Goal: Book appointment/travel/reservation

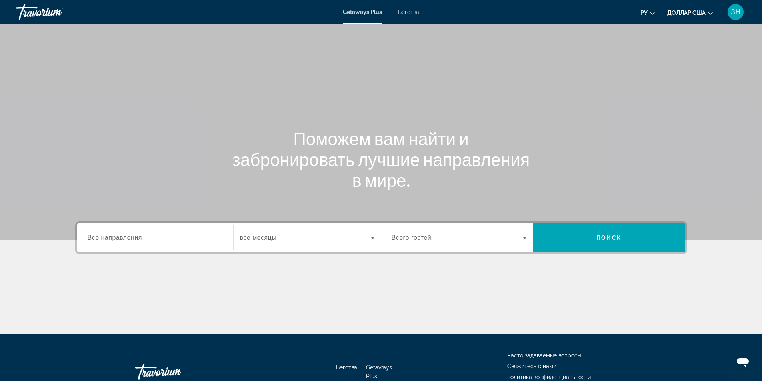
click at [155, 243] on div "Виджет поиска" at bounding box center [155, 238] width 135 height 23
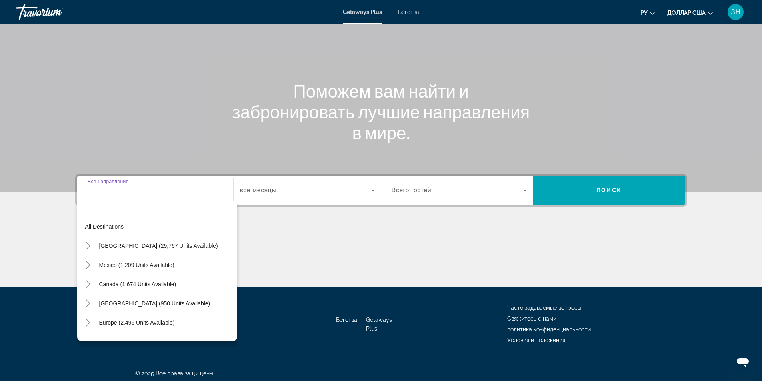
scroll to position [51, 0]
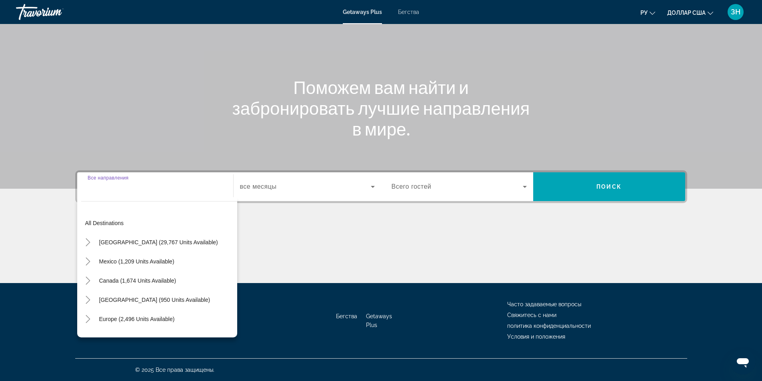
click at [133, 184] on input "Destination Все направления" at bounding box center [155, 188] width 135 height 10
click at [100, 191] on input "Destination Все направления" at bounding box center [155, 188] width 135 height 10
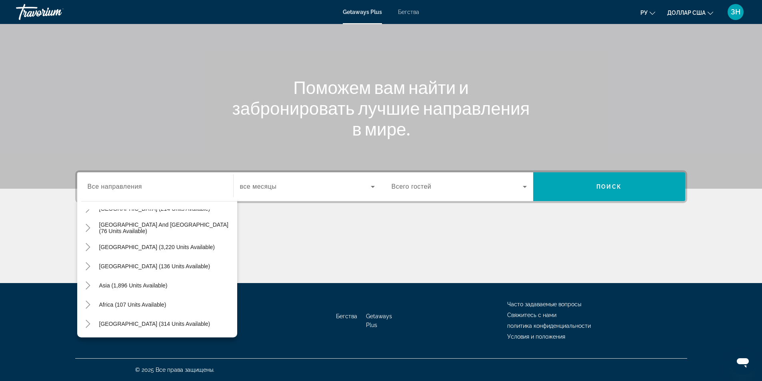
scroll to position [0, 0]
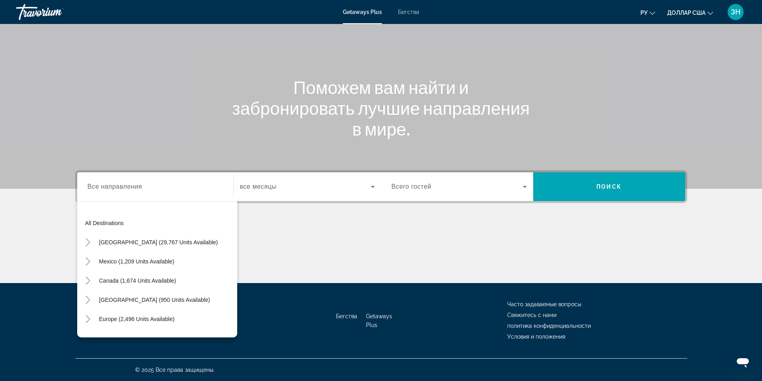
drag, startPoint x: 104, startPoint y: 187, endPoint x: 134, endPoint y: 187, distance: 30.4
click at [134, 187] on span "Все направления" at bounding box center [115, 186] width 55 height 7
click at [134, 187] on input "Destination Все направления" at bounding box center [155, 188] width 135 height 10
click at [108, 188] on input "Destination Все направления" at bounding box center [155, 188] width 135 height 10
click at [101, 188] on input "Destination Все направления" at bounding box center [155, 188] width 135 height 10
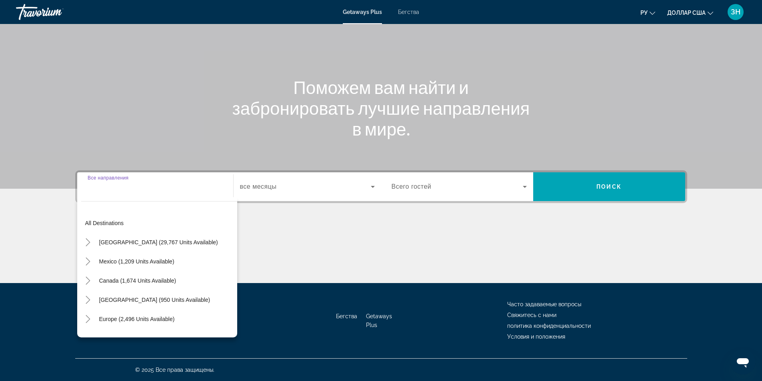
click at [102, 188] on input "Destination Все направления" at bounding box center [155, 188] width 135 height 10
click at [114, 230] on span "Виджет поиска" at bounding box center [159, 223] width 156 height 19
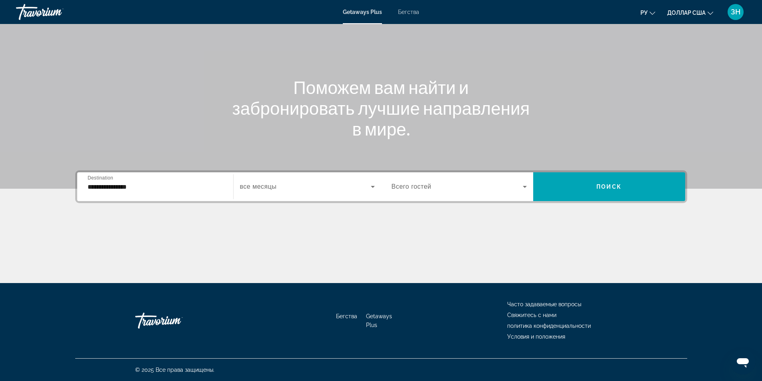
click at [168, 181] on div "**********" at bounding box center [155, 187] width 135 height 23
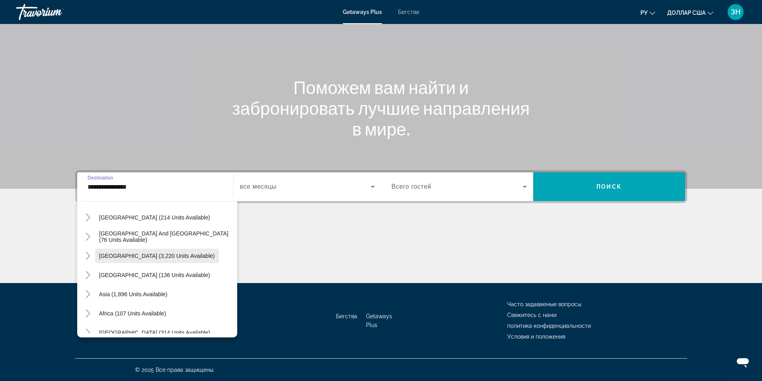
scroll to position [130, 0]
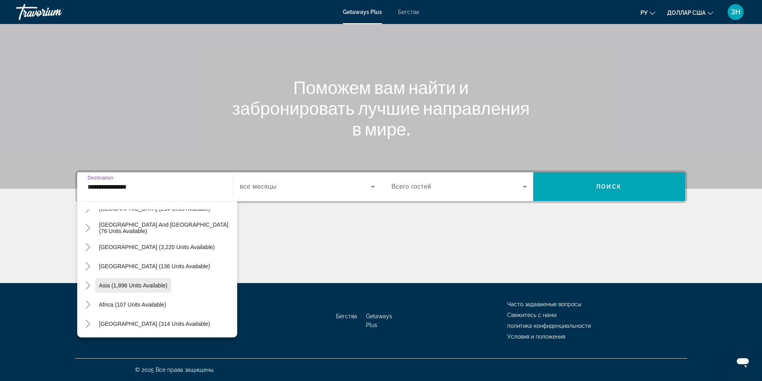
click at [153, 289] on span "Виджет поиска" at bounding box center [133, 285] width 76 height 19
type input "**********"
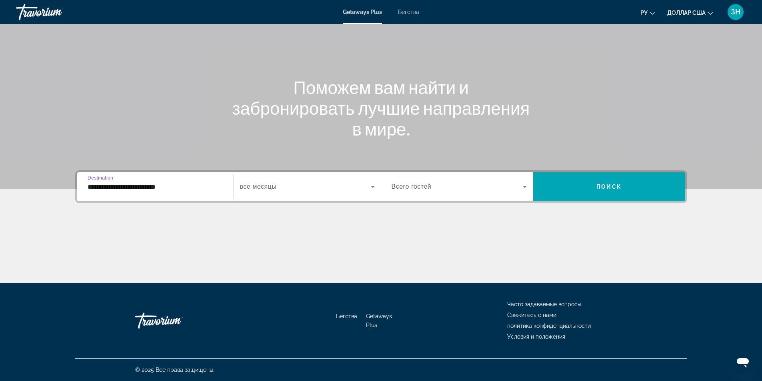
click at [218, 191] on input "**********" at bounding box center [155, 188] width 135 height 10
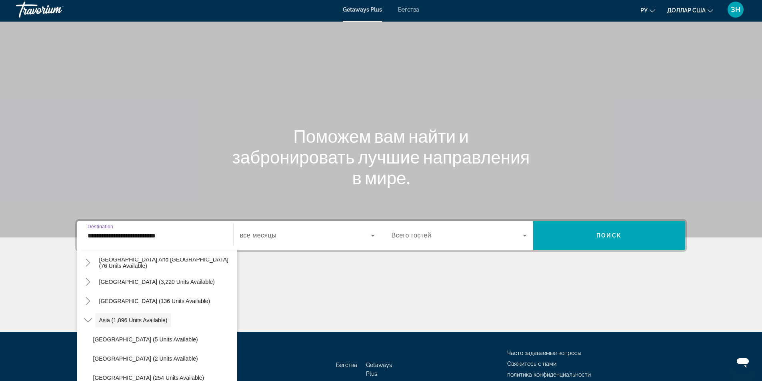
scroll to position [0, 0]
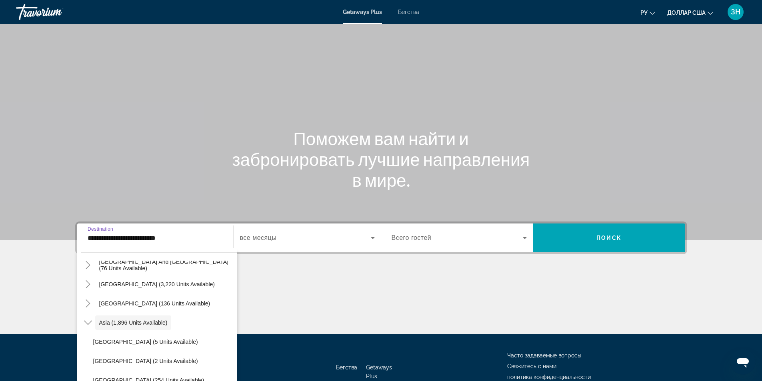
click at [177, 237] on input "**********" at bounding box center [155, 239] width 135 height 10
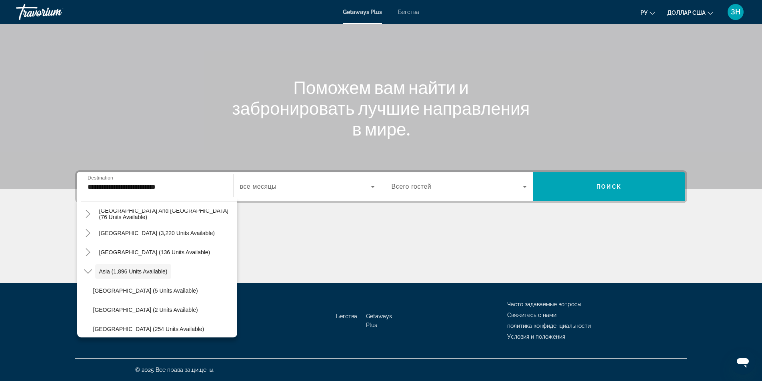
click at [167, 194] on div "**********" at bounding box center [155, 187] width 135 height 23
click at [258, 197] on div "Виджет поиска" at bounding box center [307, 187] width 135 height 22
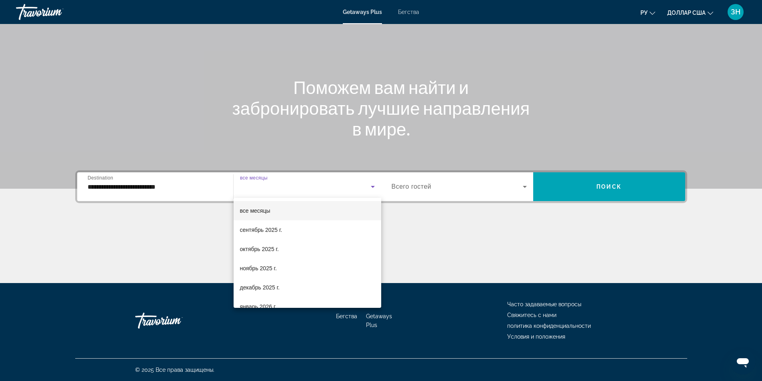
click at [293, 198] on div "все месяцы сентябрь 2025 г. октябрь 2025 г. ноябрь 2025 г. декабрь 2025 г. янва…" at bounding box center [308, 253] width 148 height 110
click at [454, 190] on div at bounding box center [381, 190] width 762 height 381
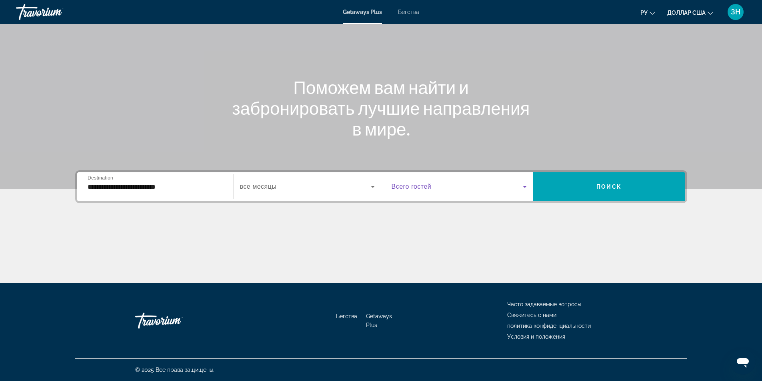
click at [527, 187] on icon "Виджет поиска" at bounding box center [525, 187] width 10 height 10
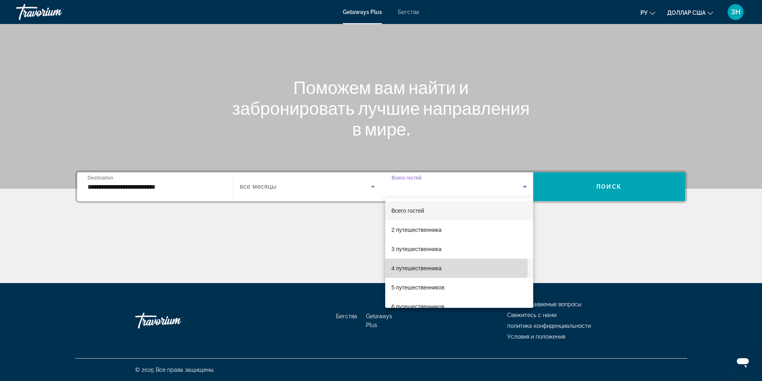
click at [425, 269] on font "4 путешественника" at bounding box center [417, 268] width 50 height 6
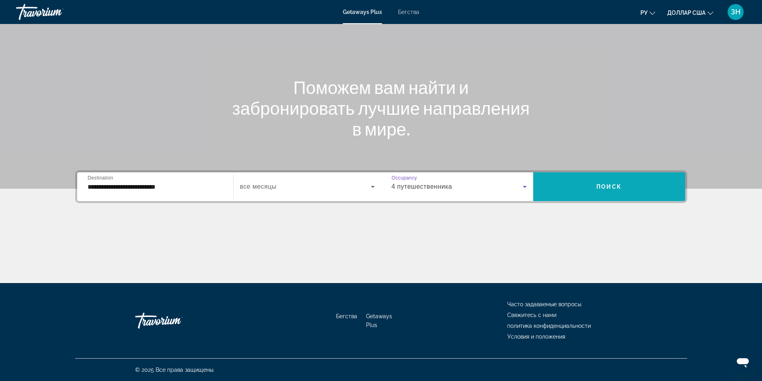
click at [585, 179] on span "Виджет поиска" at bounding box center [610, 186] width 152 height 19
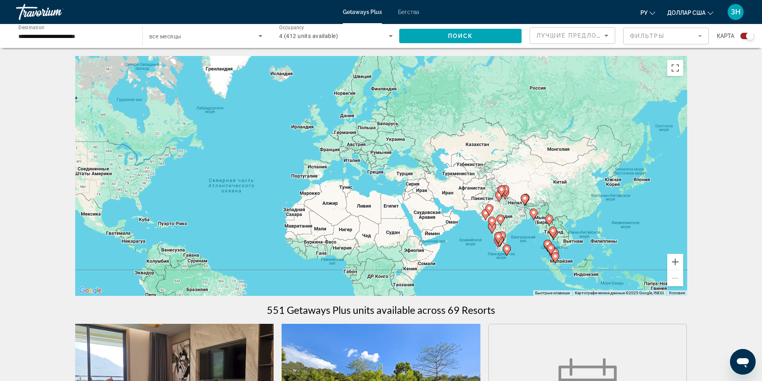
drag, startPoint x: 591, startPoint y: 198, endPoint x: 441, endPoint y: 199, distance: 149.7
click at [441, 200] on div "Чтобы активировать перетаскивание с помощью клавиатуры, нажмите Alt + Ввод. Пос…" at bounding box center [381, 176] width 612 height 240
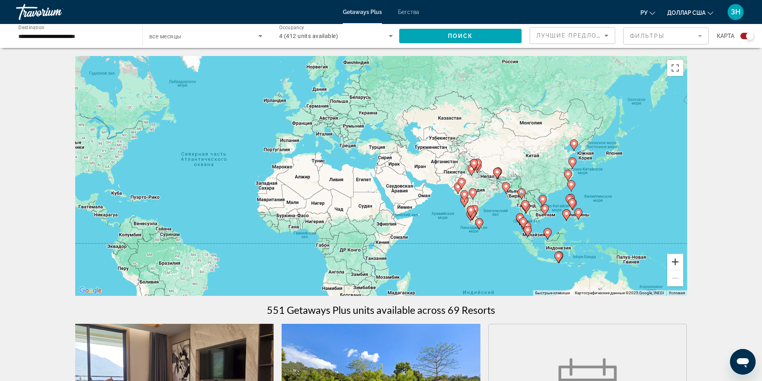
click at [678, 264] on button "Увеличить" at bounding box center [676, 262] width 16 height 16
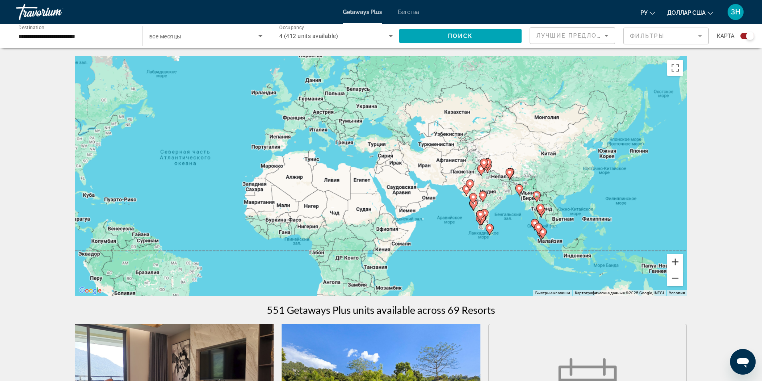
click at [678, 264] on button "Увеличить" at bounding box center [676, 262] width 16 height 16
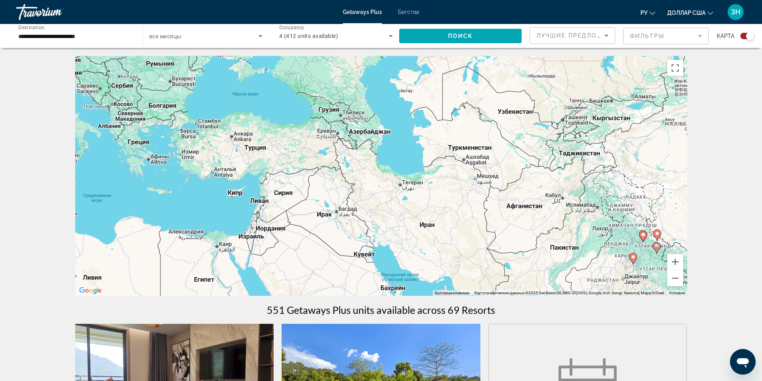
drag, startPoint x: 469, startPoint y: 131, endPoint x: 359, endPoint y: 219, distance: 141.0
click at [359, 219] on div "Чтобы активировать перетаскивание с помощью клавиатуры, нажмите Alt + Ввод. Пос…" at bounding box center [381, 176] width 612 height 240
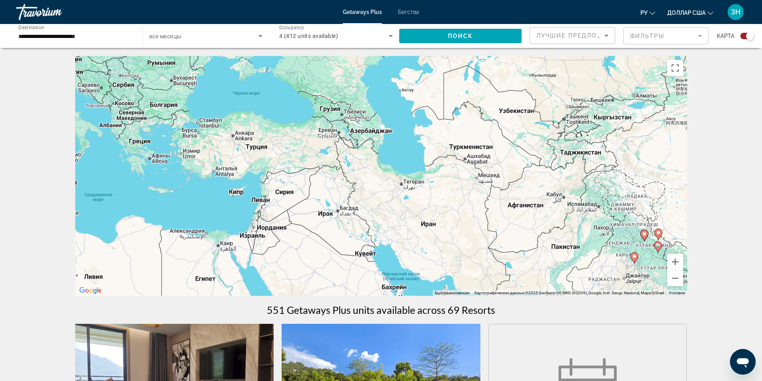
click at [34, 33] on input "**********" at bounding box center [75, 37] width 114 height 10
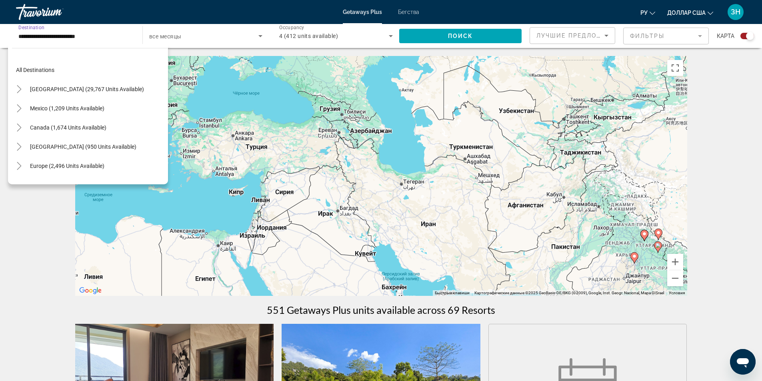
scroll to position [144, 0]
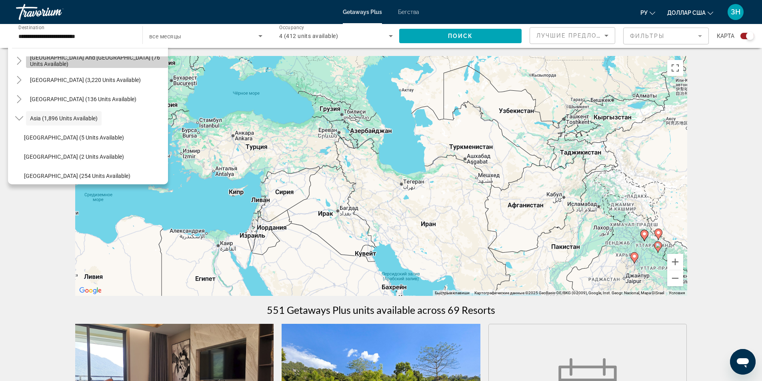
click at [99, 62] on span "[GEOGRAPHIC_DATA] and [GEOGRAPHIC_DATA] (76 units available)" at bounding box center [97, 60] width 134 height 13
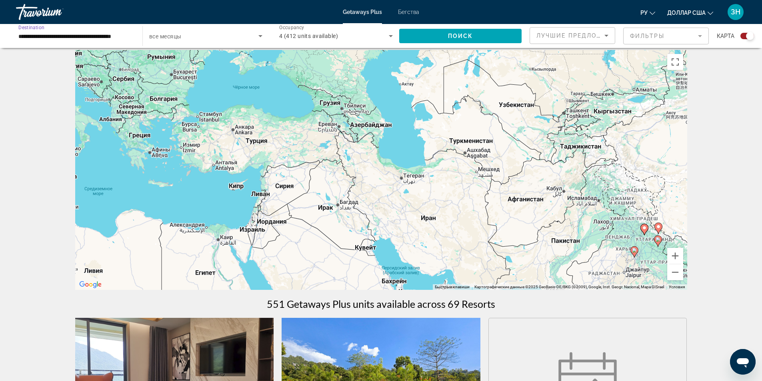
scroll to position [0, 0]
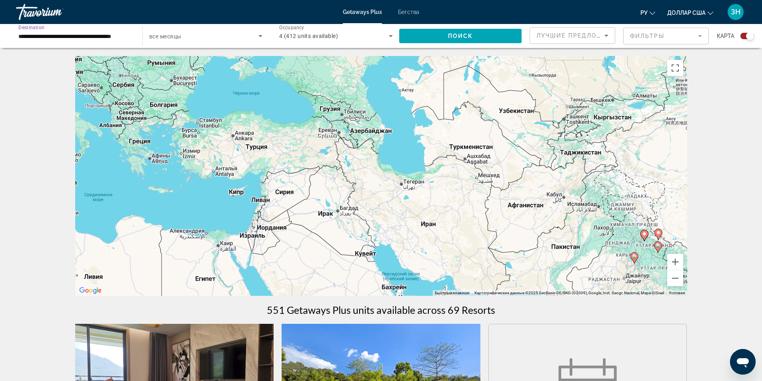
click at [67, 36] on input "**********" at bounding box center [75, 37] width 114 height 10
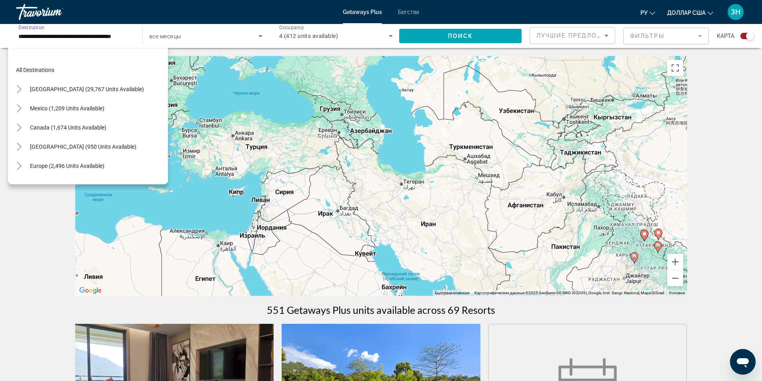
scroll to position [86, 0]
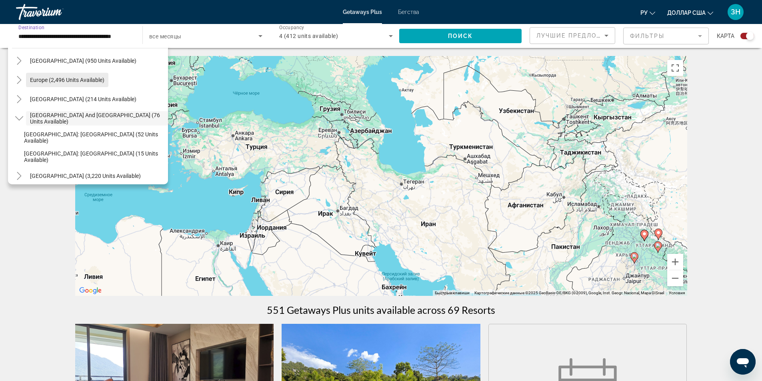
click at [92, 81] on span "Europe (2,496 units available)" at bounding box center [67, 80] width 74 height 6
type input "**********"
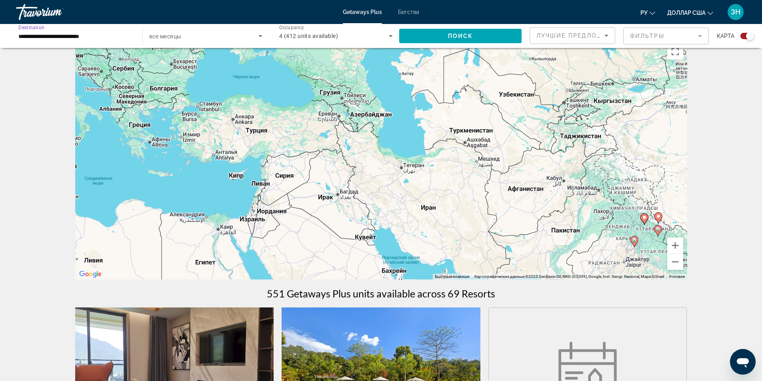
scroll to position [0, 0]
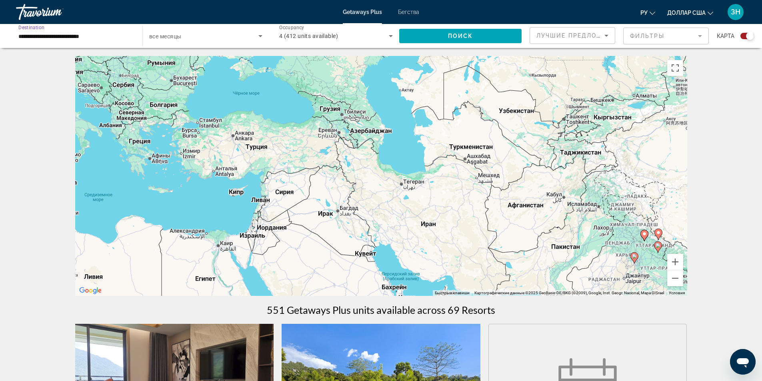
click at [340, 112] on div "Чтобы активировать перетаскивание с помощью клавиатуры, нажмите Alt + Ввод. Пос…" at bounding box center [381, 176] width 612 height 240
click at [330, 112] on div "Чтобы активировать перетаскивание с помощью клавиатуры, нажмите Alt + Ввод. Пос…" at bounding box center [381, 176] width 612 height 240
click at [455, 38] on span "Поиск" at bounding box center [460, 36] width 25 height 6
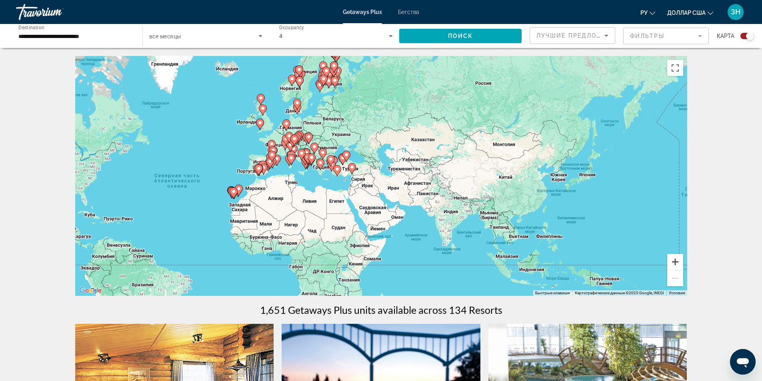
click at [676, 261] on button "Увеличить" at bounding box center [676, 262] width 16 height 16
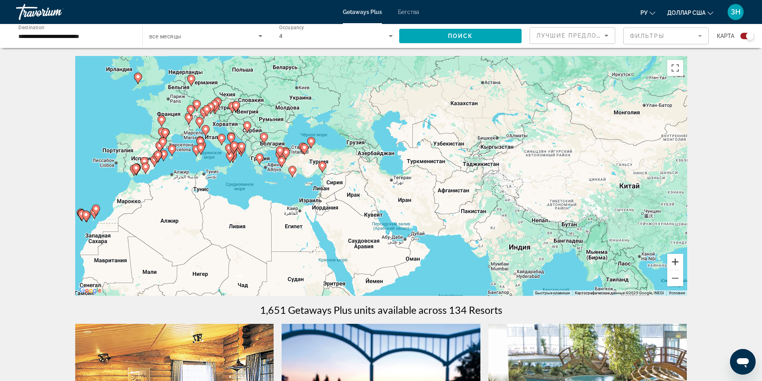
click at [676, 261] on button "Увеличить" at bounding box center [676, 262] width 16 height 16
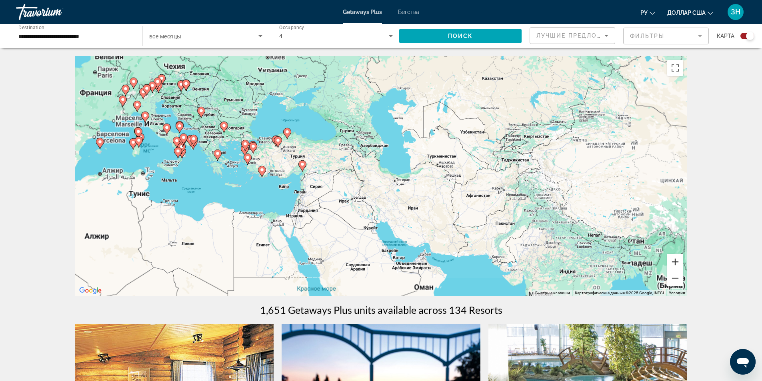
click at [676, 261] on button "Увеличить" at bounding box center [676, 262] width 16 height 16
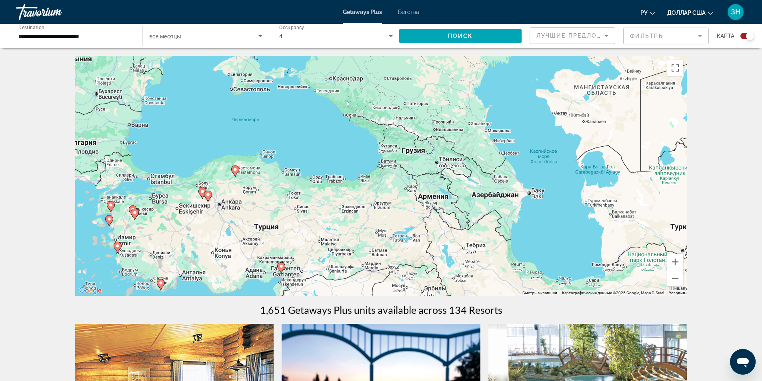
drag, startPoint x: 136, startPoint y: 143, endPoint x: 272, endPoint y: 254, distance: 175.0
click at [272, 254] on div "Чтобы активировать перетаскивание с помощью клавиатуры, нажмите Alt + Ввод. Пос…" at bounding box center [381, 176] width 612 height 240
click at [68, 38] on input "**********" at bounding box center [75, 37] width 114 height 10
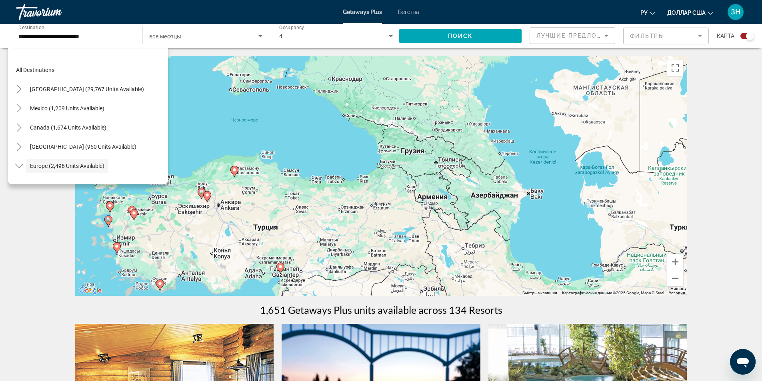
click at [417, 161] on div "Чтобы активировать перетаскивание с помощью клавиатуры, нажмите Alt + Ввод. Пос…" at bounding box center [381, 176] width 612 height 240
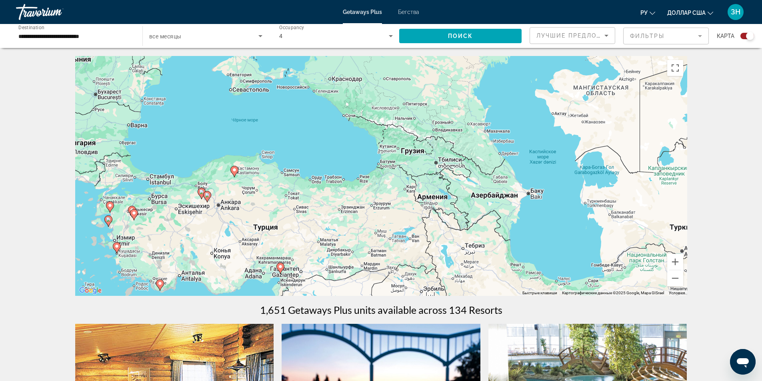
drag, startPoint x: 395, startPoint y: 167, endPoint x: 398, endPoint y: 161, distance: 5.7
click at [395, 166] on div "Чтобы активировать перетаскивание с помощью клавиатуры, нажмите Alt + Ввод. Пос…" at bounding box center [381, 176] width 612 height 240
click at [398, 161] on div "Чтобы активировать перетаскивание с помощью клавиатуры, нажмите Alt + Ввод. Пос…" at bounding box center [381, 176] width 612 height 240
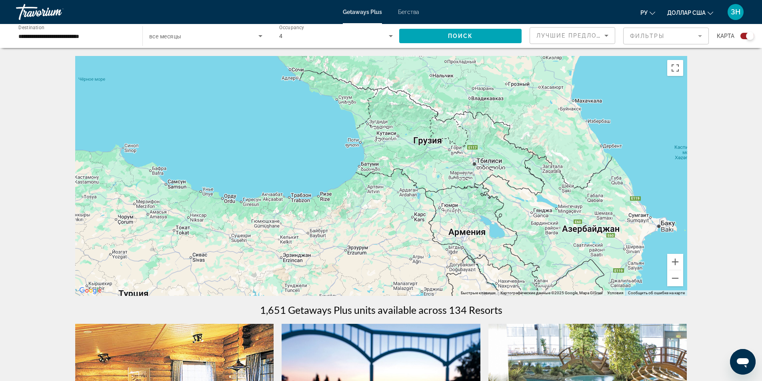
click at [435, 149] on div "Чтобы активировать перетаскивание с помощью клавиатуры, нажмите Alt + Ввод. Пос…" at bounding box center [381, 176] width 612 height 240
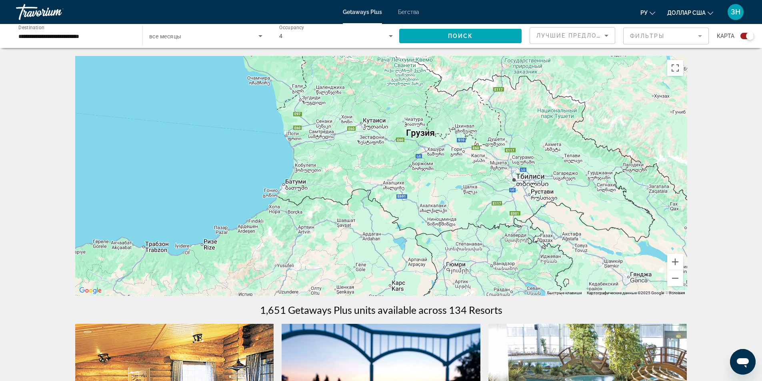
click at [430, 134] on div "Основное содержание" at bounding box center [381, 176] width 612 height 240
click at [473, 157] on div "Основное содержание" at bounding box center [381, 176] width 612 height 240
